Goal: Task Accomplishment & Management: Complete application form

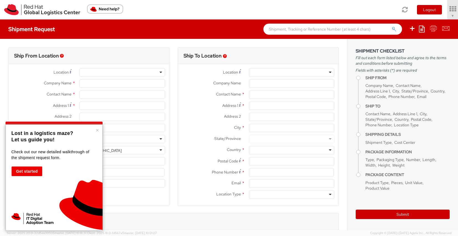
select select "821"
click at [276, 72] on div at bounding box center [291, 72] width 85 height 8
select select
type input "Red Hat"
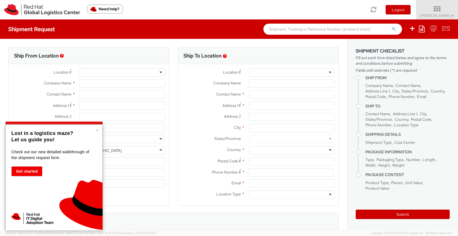
type input "[PERSON_NAME]"
type input "4989205071326"
type input "[EMAIL_ADDRESS][DOMAIN_NAME]"
click at [331, 72] on div at bounding box center [291, 72] width 85 height 8
type input "[PERSON_NAME][DEMOGRAPHIC_DATA]"
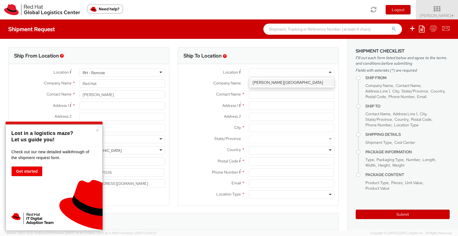
type input "Red Hat Chile Limitada"
type input "[STREET_ADDRESS]"
type input "6th Floor"
type input "[PERSON_NAME]"
type input "7550268"
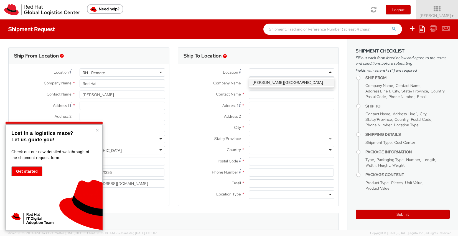
type input "00 56 2 25977002"
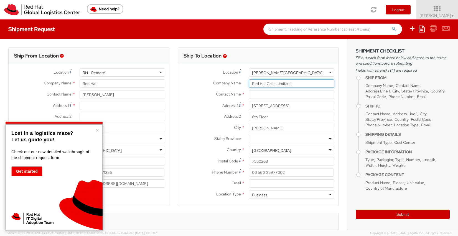
drag, startPoint x: 297, startPoint y: 85, endPoint x: 242, endPoint y: 85, distance: 54.9
click at [242, 85] on div "Company Name * Red Hat Chile Limitada" at bounding box center [258, 83] width 160 height 8
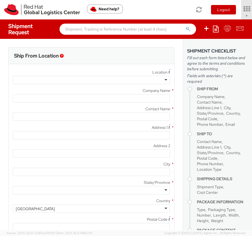
type input "Red Hat"
type input "[PERSON_NAME]"
type input "4989205071326"
type input "[EMAIL_ADDRESS][DOMAIN_NAME]"
select select "821"
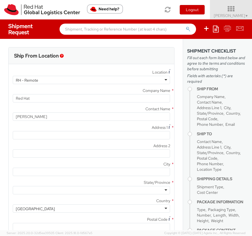
select select
click at [159, 81] on div "RH - Remote" at bounding box center [91, 80] width 157 height 8
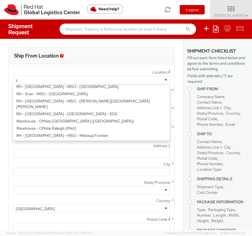
scroll to position [1, 0]
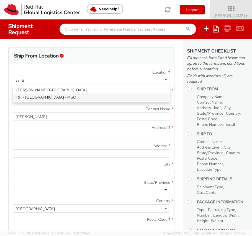
type input "santia"
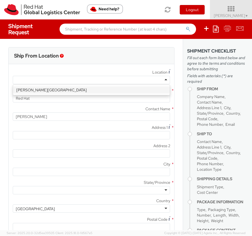
type input "Red Hat Chile Limitada"
type input "[STREET_ADDRESS]"
type input "6th Floor"
type input "[PERSON_NAME]"
type input "7550268"
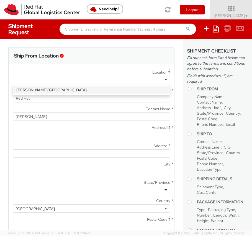
type input "00 56 2 25977002"
select select "CM"
select select "KGS"
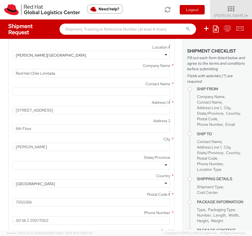
scroll to position [49, 0]
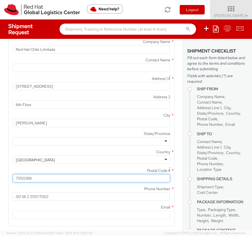
click at [24, 177] on input "7550268" at bounding box center [91, 178] width 157 height 8
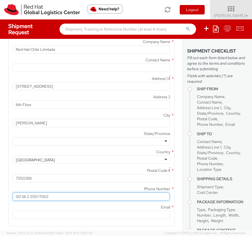
click at [41, 197] on input "00 56 2 25977002" at bounding box center [91, 196] width 157 height 8
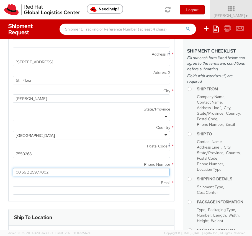
scroll to position [92, 0]
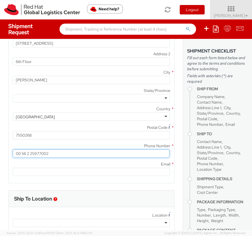
click at [30, 152] on input "00 56 2 25977002" at bounding box center [91, 153] width 157 height 8
drag, startPoint x: 28, startPoint y: 152, endPoint x: 62, endPoint y: 152, distance: 34.1
click at [62, 152] on input "00 56 2 25977002" at bounding box center [91, 153] width 157 height 8
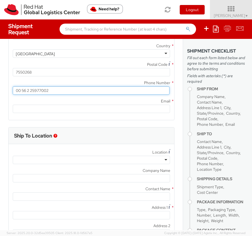
scroll to position [196, 0]
